Goal: Task Accomplishment & Management: Complete application form

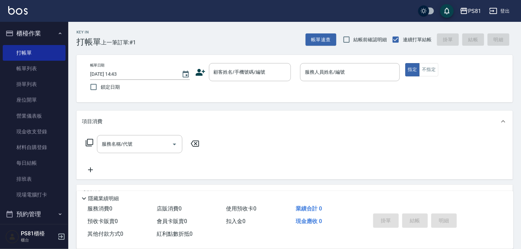
click at [196, 70] on icon at bounding box center [200, 72] width 10 height 10
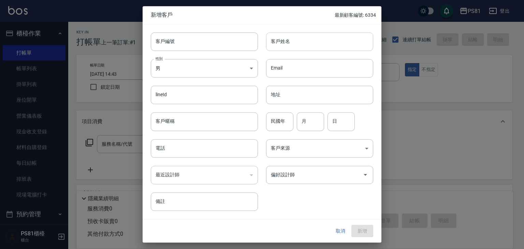
click at [305, 46] on input "客戶姓名" at bounding box center [319, 41] width 107 height 18
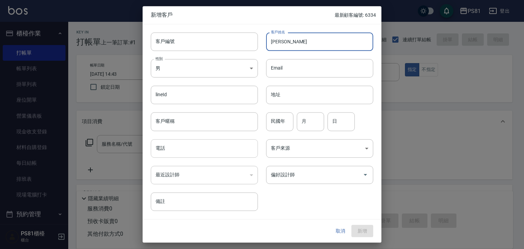
type input "嚴秀珠"
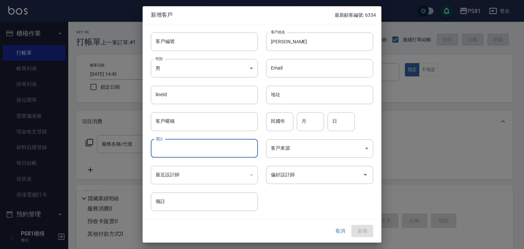
click at [180, 150] on input "電話" at bounding box center [204, 148] width 107 height 18
click at [180, 150] on input "0981859652" at bounding box center [204, 148] width 107 height 18
type input "0981859652"
click at [284, 123] on input "民國年" at bounding box center [279, 122] width 27 height 18
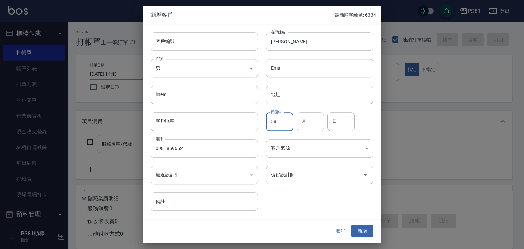
type input "58"
type input "11"
type input "08"
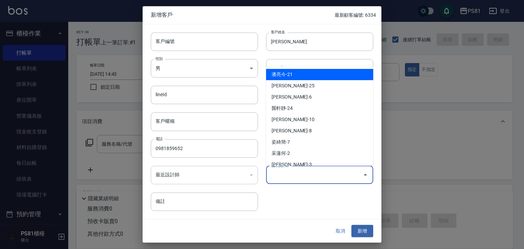
click at [308, 171] on input "偏好設計師" at bounding box center [314, 175] width 91 height 12
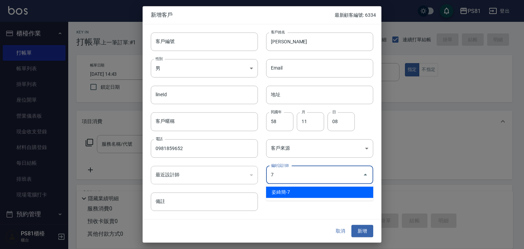
type input "姿綺簡"
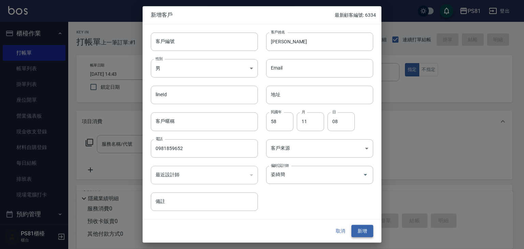
click at [351, 225] on div "取消 新增" at bounding box center [352, 231] width 44 height 13
click at [352, 226] on button "新增" at bounding box center [363, 231] width 22 height 13
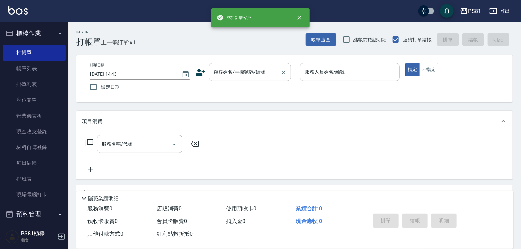
drag, startPoint x: 245, startPoint y: 64, endPoint x: 242, endPoint y: 67, distance: 4.8
click at [244, 64] on div "顧客姓名/手機號碼/編號" at bounding box center [250, 72] width 82 height 18
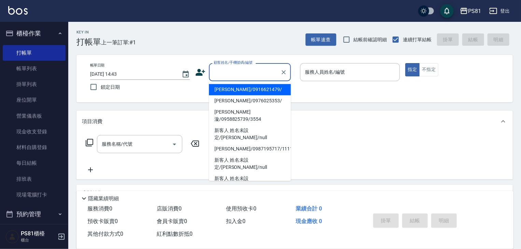
paste input "0981859652"
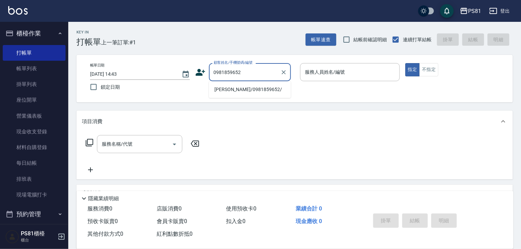
click at [241, 91] on li "嚴秀珠/0981859652/" at bounding box center [250, 89] width 82 height 11
type input "嚴秀珠/0981859652/"
type input "綺綺-7"
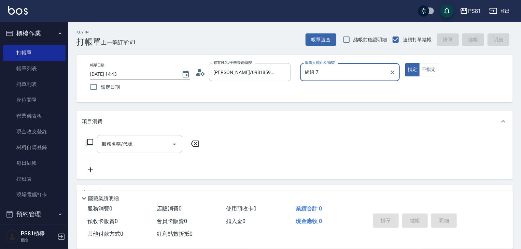
click at [152, 148] on input "服務名稱/代號" at bounding box center [134, 144] width 69 height 12
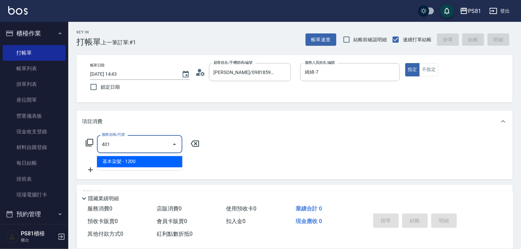
type input "基本染髮(401)"
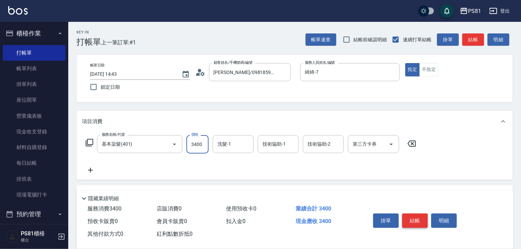
type input "3400"
click at [417, 215] on button "結帳" at bounding box center [415, 221] width 26 height 14
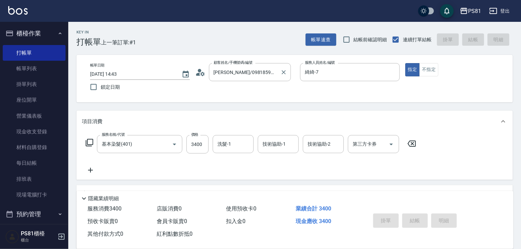
type input "[DATE] 16:35"
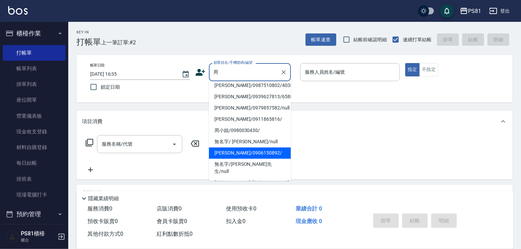
scroll to position [68, 0]
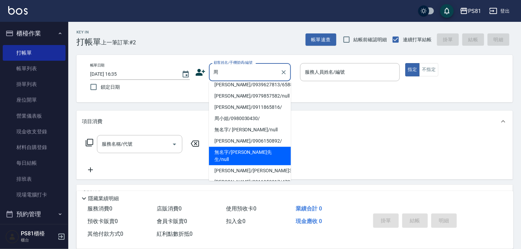
click at [264, 147] on li "無名字/周先生/null" at bounding box center [250, 156] width 82 height 18
type input "無名字/周先生/null"
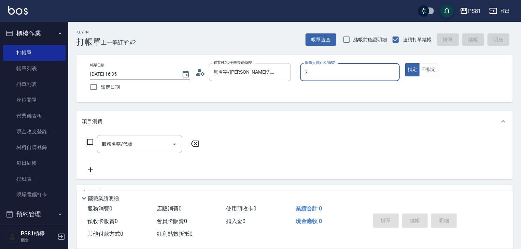
type input "綺綺-7"
type button "true"
click at [147, 146] on input "服務名稱/代號" at bounding box center [134, 144] width 69 height 12
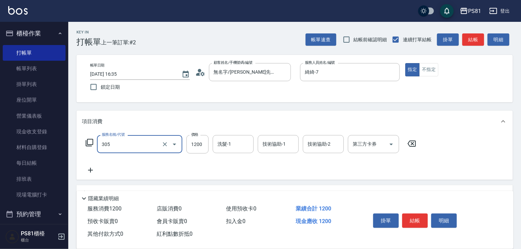
type input "基本離子燙(305)"
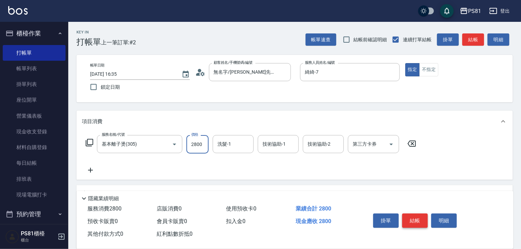
type input "2800"
click at [420, 218] on button "結帳" at bounding box center [415, 221] width 26 height 14
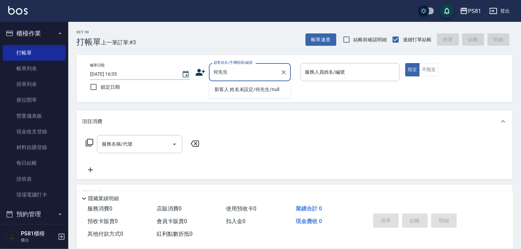
click at [240, 91] on li "新客人 姓名未設定/何先生/null" at bounding box center [250, 89] width 82 height 11
type input "新客人 姓名未設定/何先生/null"
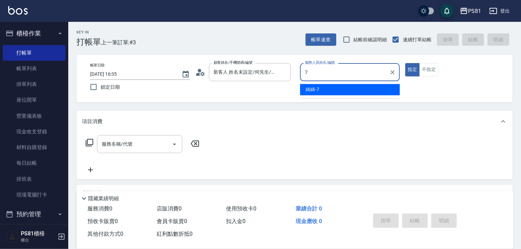
click at [326, 92] on div "綺綺 -7" at bounding box center [350, 89] width 100 height 11
type input "綺綺-7"
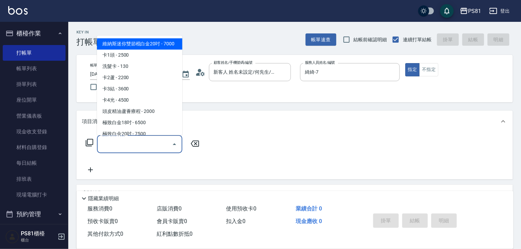
click at [125, 147] on input "服務名稱/代號" at bounding box center [134, 144] width 69 height 12
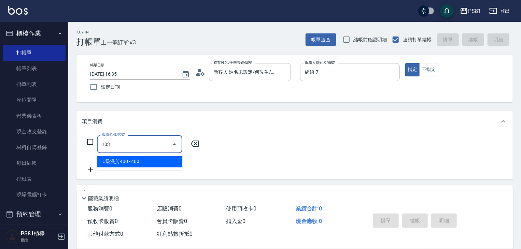
drag, startPoint x: 130, startPoint y: 155, endPoint x: 160, endPoint y: 157, distance: 30.8
click at [137, 164] on span "C級洗剪400 - 400" at bounding box center [139, 161] width 85 height 11
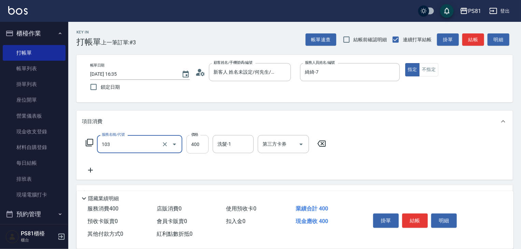
type input "C級洗剪400(103)"
drag, startPoint x: 203, startPoint y: 146, endPoint x: 220, endPoint y: 145, distance: 17.1
click at [204, 146] on input "400" at bounding box center [197, 144] width 22 height 18
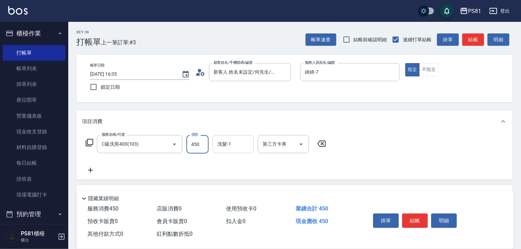
type input "450"
click at [224, 144] on input "洗髮-1" at bounding box center [233, 144] width 35 height 12
click at [231, 160] on span "Q比 -21" at bounding box center [225, 161] width 15 height 7
type input "Q比-21"
click at [412, 215] on button "結帳" at bounding box center [415, 221] width 26 height 14
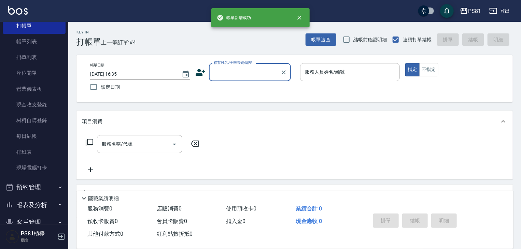
scroll to position [95, 0]
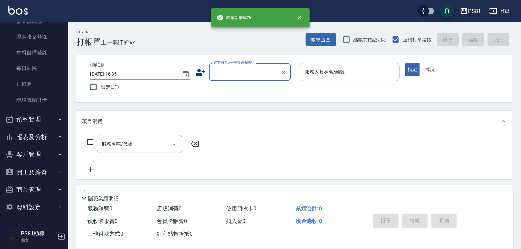
click at [49, 135] on button "報表及分析" at bounding box center [34, 137] width 63 height 18
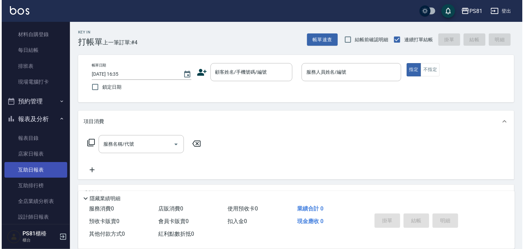
scroll to position [129, 0]
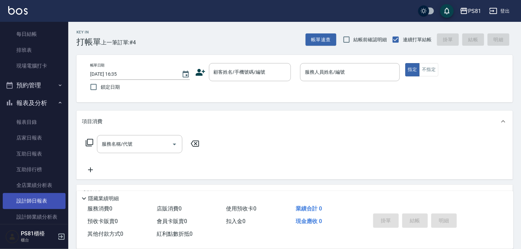
click at [52, 202] on link "設計師日報表" at bounding box center [34, 201] width 63 height 16
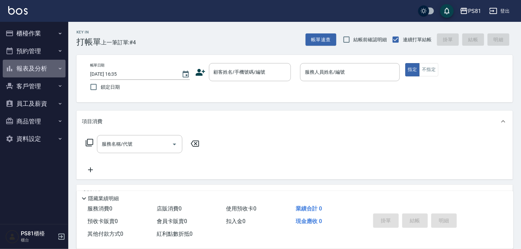
click at [36, 68] on button "報表及分析" at bounding box center [34, 69] width 63 height 18
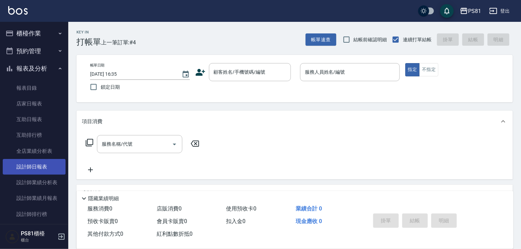
click at [51, 161] on link "設計師日報表" at bounding box center [34, 167] width 63 height 16
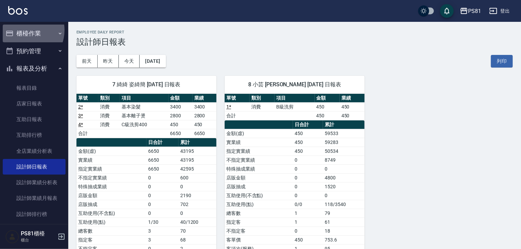
click at [23, 30] on button "櫃檯作業" at bounding box center [34, 34] width 63 height 18
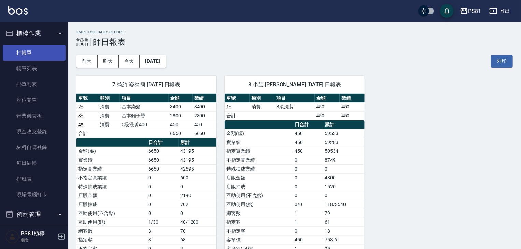
click at [35, 56] on link "打帳單" at bounding box center [34, 53] width 63 height 16
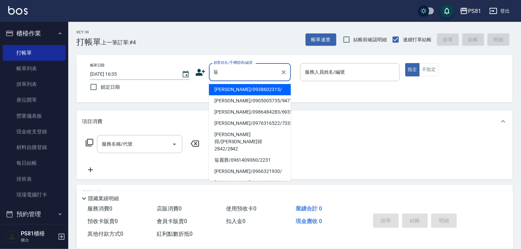
click at [251, 86] on li "[PERSON_NAME]/0938602315/" at bounding box center [250, 89] width 82 height 11
type input "[PERSON_NAME]/0938602315/"
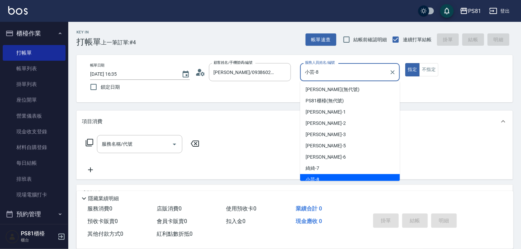
click at [321, 71] on input "小芸-8" at bounding box center [344, 72] width 83 height 12
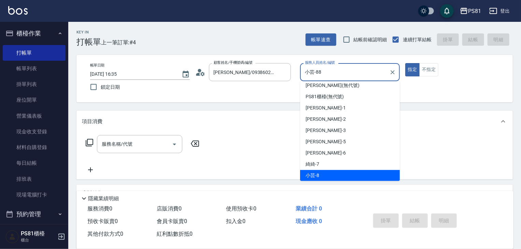
click at [405, 63] on button "指定" at bounding box center [412, 69] width 15 height 13
type input "小芸-8"
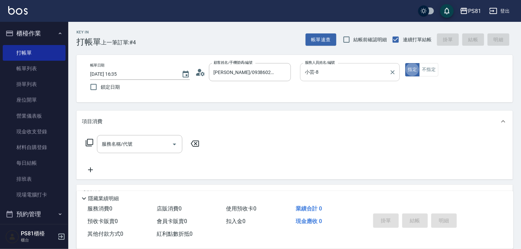
type button "true"
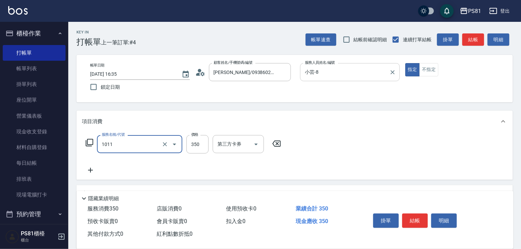
type input "B級單剪(1011)"
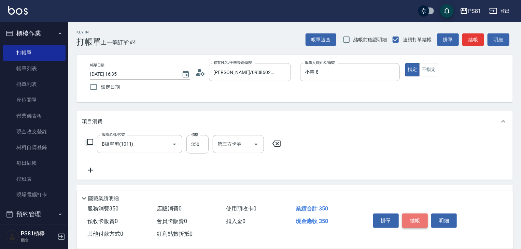
click at [414, 222] on button "結帳" at bounding box center [415, 221] width 26 height 14
type input "[DATE] 16:40"
